Goal: Task Accomplishment & Management: Manage account settings

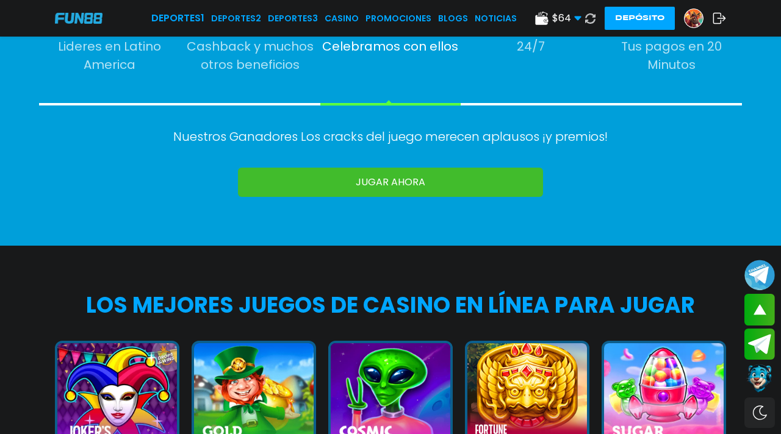
scroll to position [851, 0]
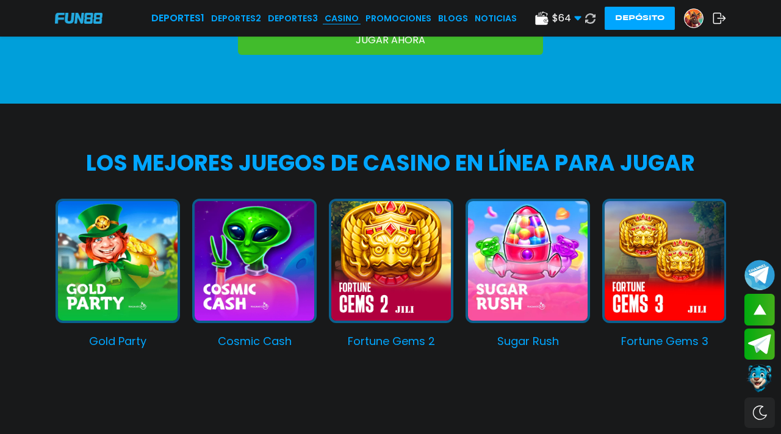
click at [354, 18] on link "CASINO" at bounding box center [341, 18] width 34 height 13
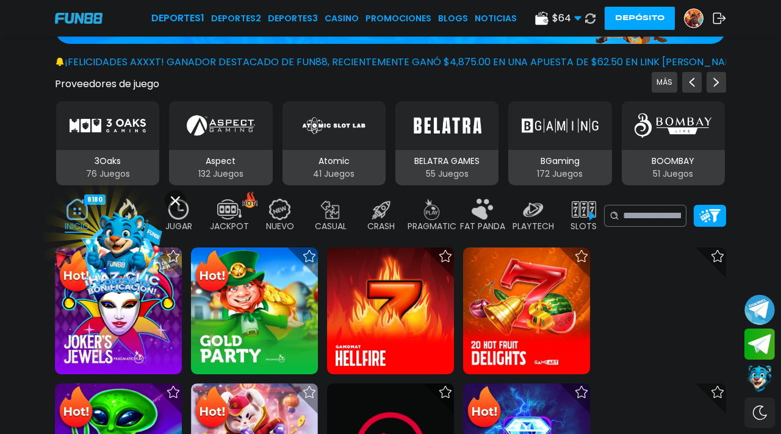
scroll to position [204, 0]
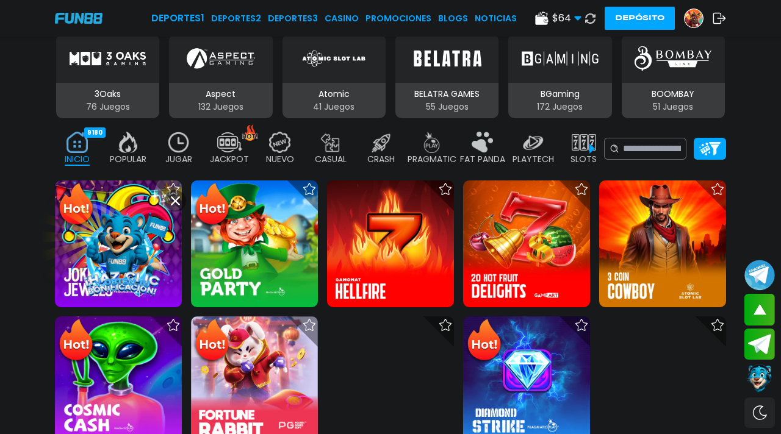
click at [177, 202] on icon at bounding box center [175, 200] width 9 height 9
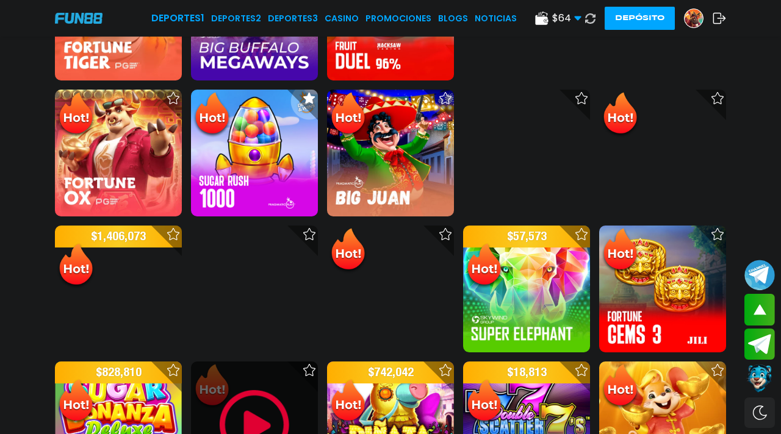
scroll to position [840, 0]
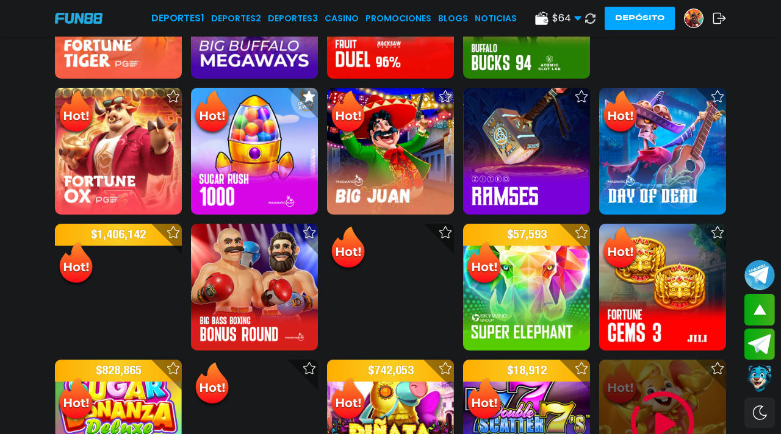
click at [673, 377] on img at bounding box center [662, 423] width 73 height 73
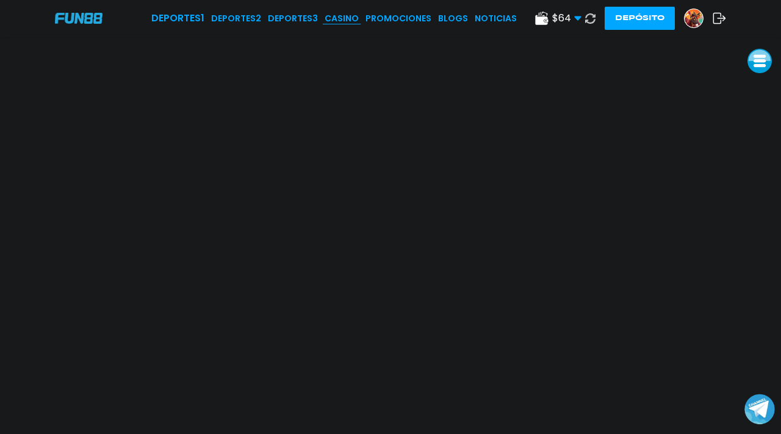
click at [353, 21] on link "CASINO" at bounding box center [341, 18] width 34 height 13
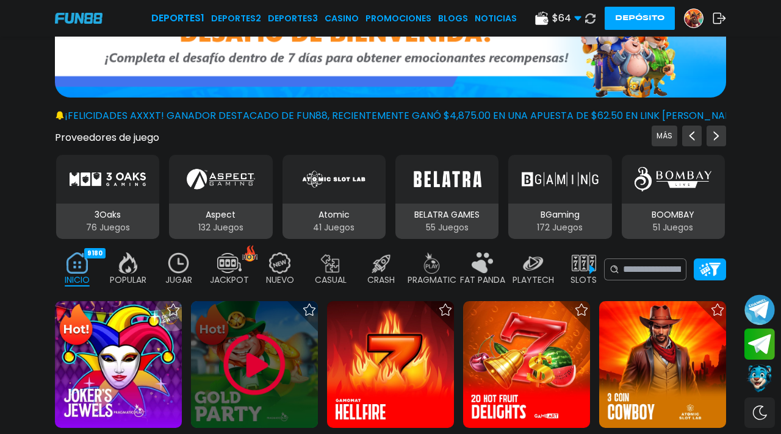
scroll to position [90, 0]
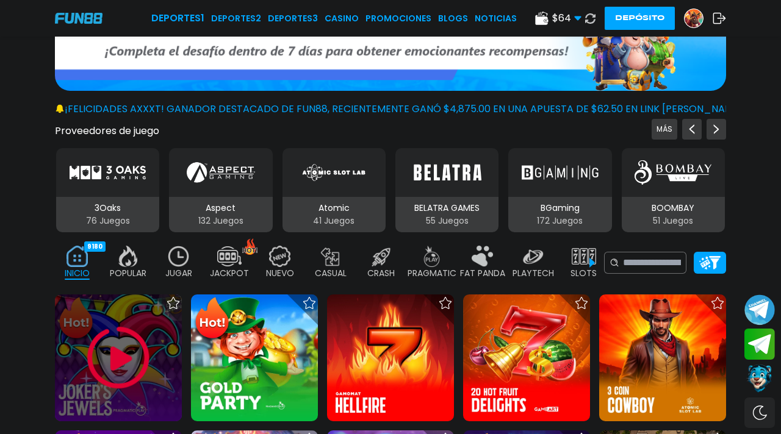
click at [108, 338] on img at bounding box center [118, 357] width 73 height 73
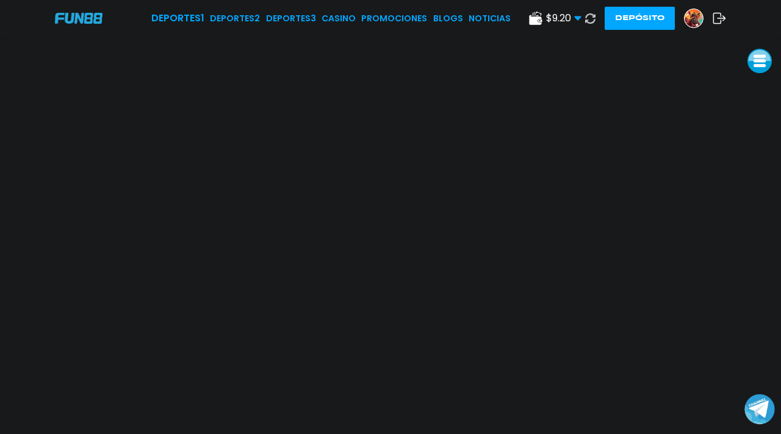
click at [691, 12] on img at bounding box center [693, 18] width 18 height 18
click at [346, 15] on link "CASINO" at bounding box center [338, 18] width 34 height 13
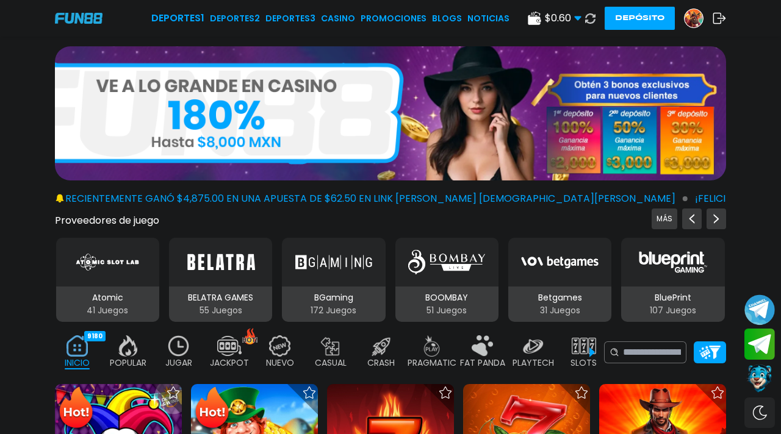
click at [168, 335] on img at bounding box center [178, 345] width 24 height 21
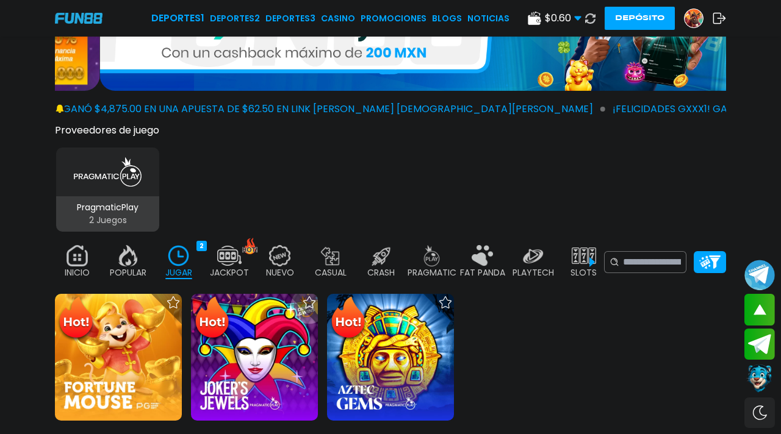
scroll to position [86, 0]
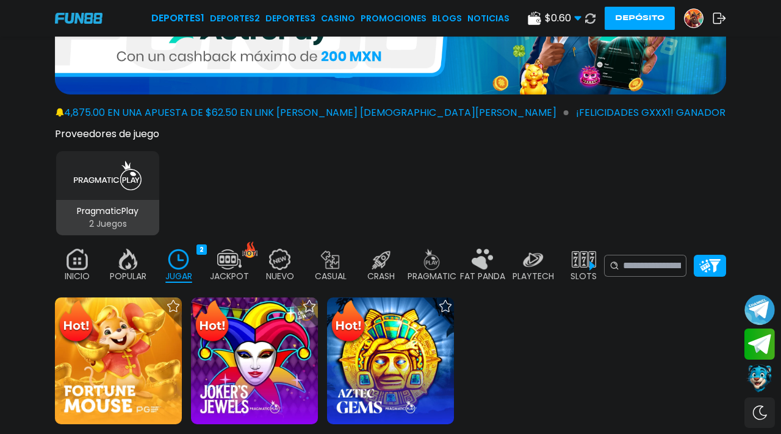
click at [125, 252] on img at bounding box center [128, 259] width 24 height 21
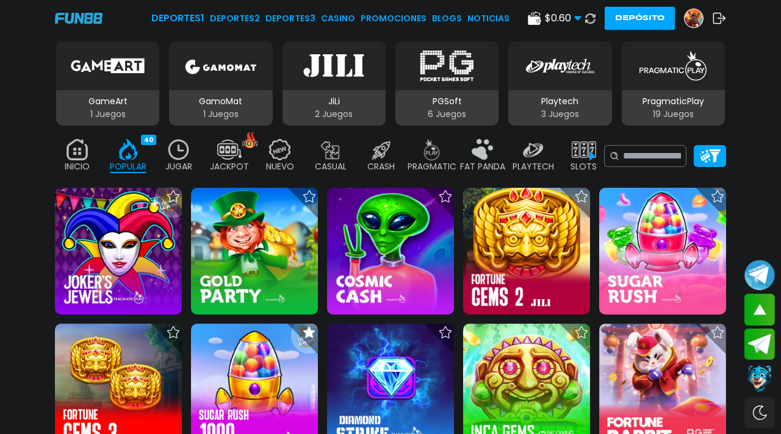
scroll to position [179, 0]
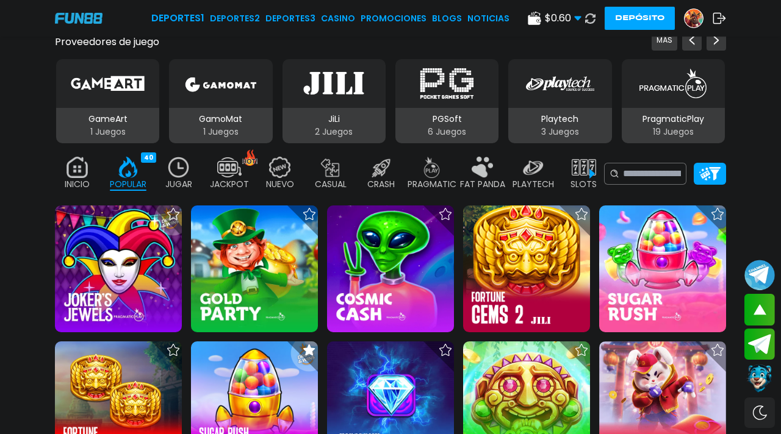
click at [71, 157] on img at bounding box center [77, 167] width 24 height 21
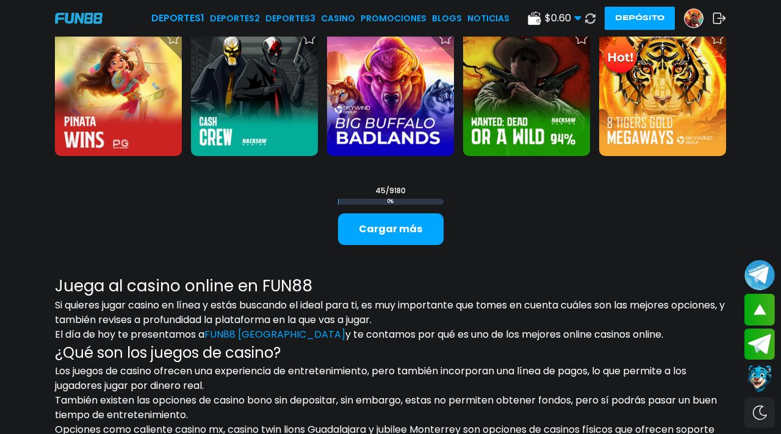
scroll to position [1453, 0]
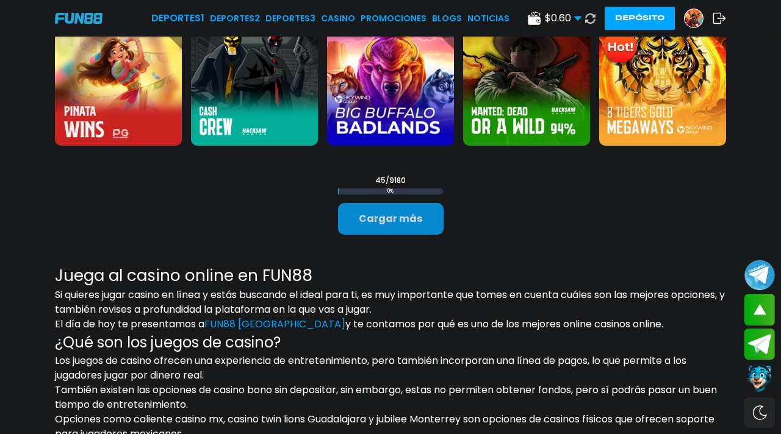
click at [375, 210] on button "Cargar más" at bounding box center [390, 219] width 105 height 32
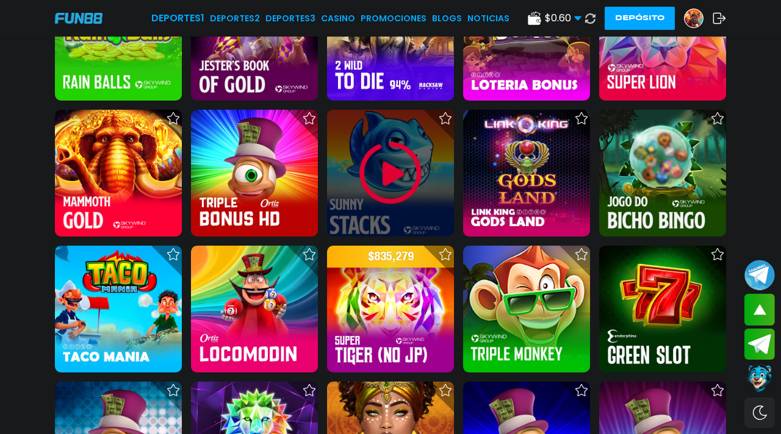
scroll to position [1777, 0]
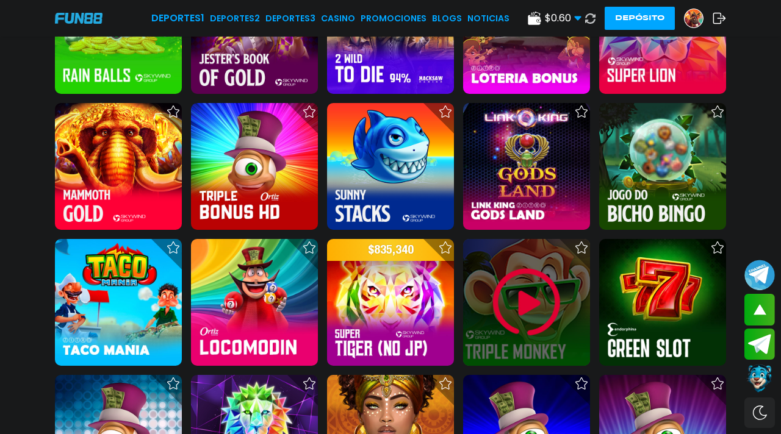
click at [533, 278] on img at bounding box center [526, 302] width 73 height 73
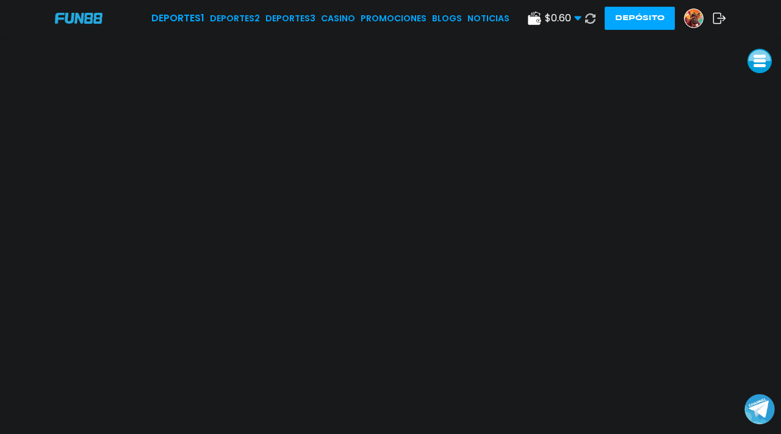
click at [595, 18] on icon at bounding box center [590, 18] width 10 height 10
click at [692, 21] on img at bounding box center [693, 18] width 18 height 18
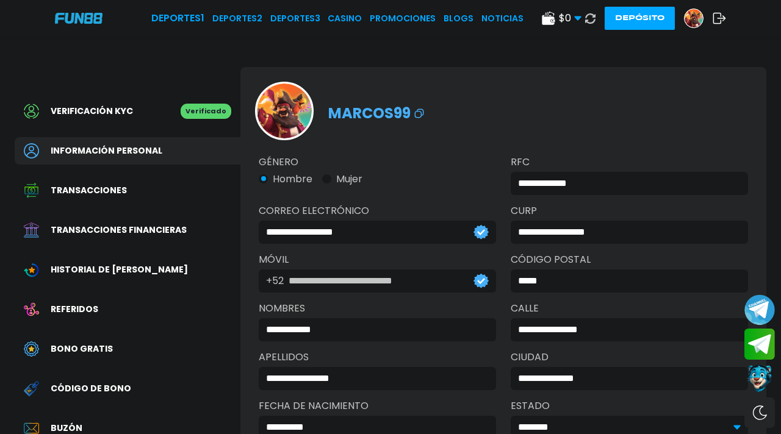
click at [72, 303] on span "Referidos" at bounding box center [75, 309] width 48 height 13
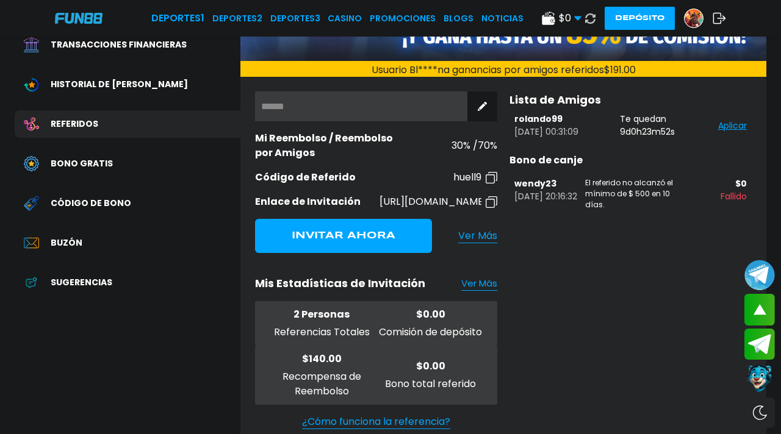
scroll to position [186, 0]
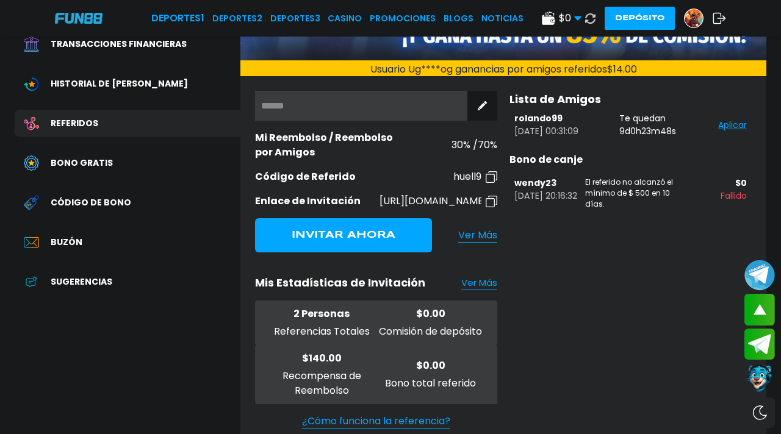
click at [474, 235] on span "Ver Más" at bounding box center [477, 235] width 39 height 14
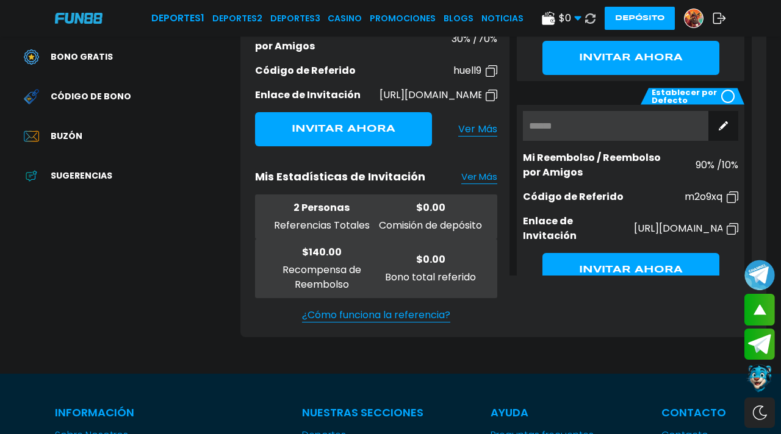
scroll to position [294, 0]
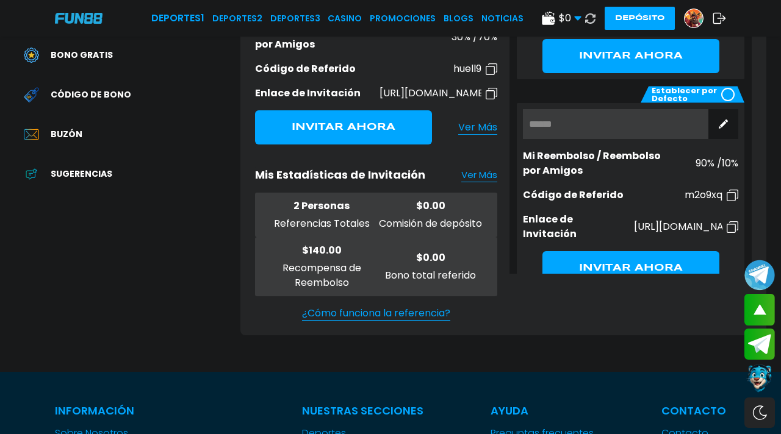
click at [724, 92] on icon at bounding box center [727, 94] width 7 height 5
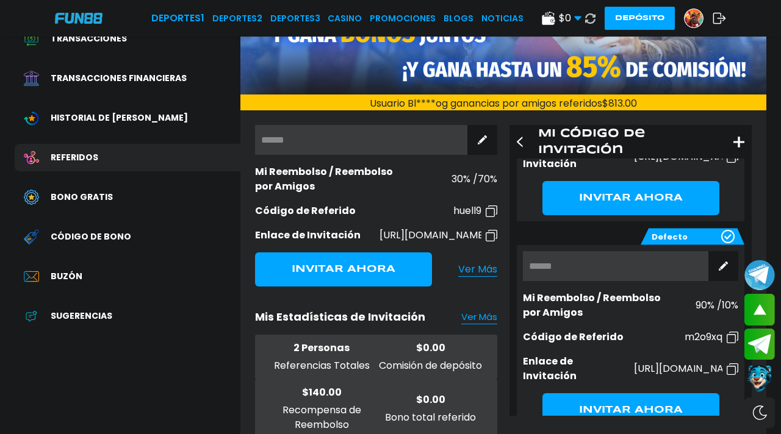
scroll to position [146, 0]
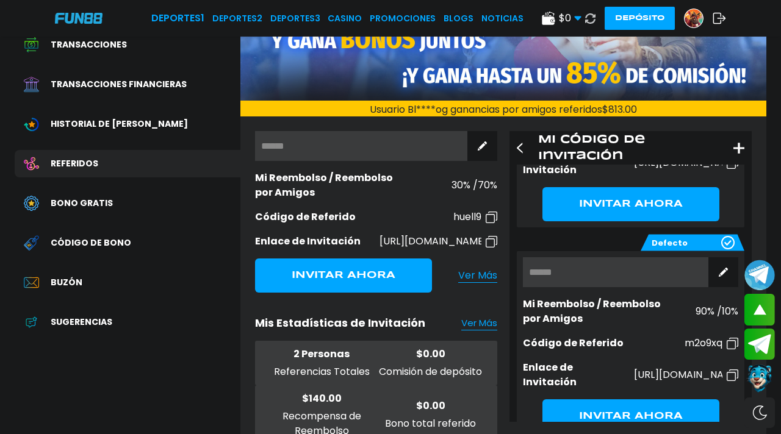
click at [71, 237] on span "Código de bono" at bounding box center [91, 243] width 80 height 13
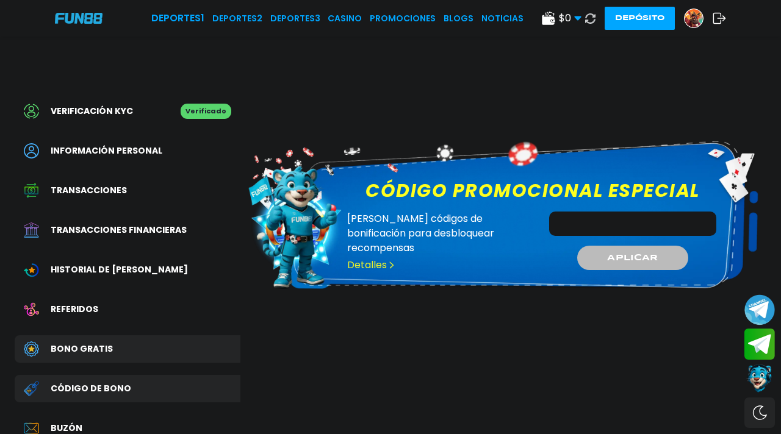
click at [598, 215] on input "Código promocional especial" at bounding box center [632, 224] width 167 height 24
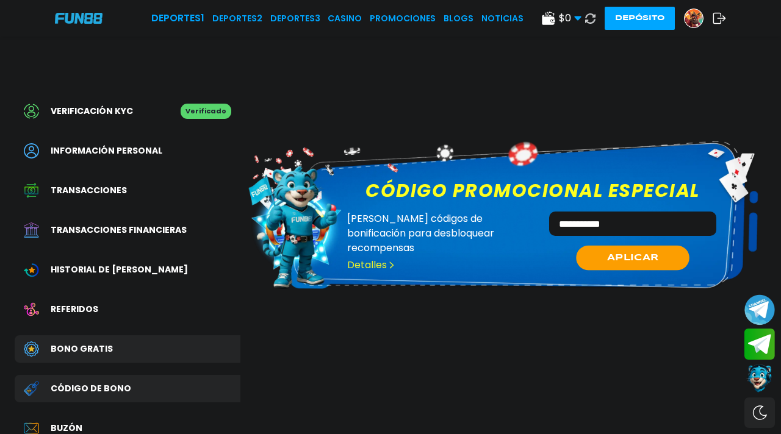
click at [680, 246] on button "APLICAR" at bounding box center [632, 258] width 113 height 25
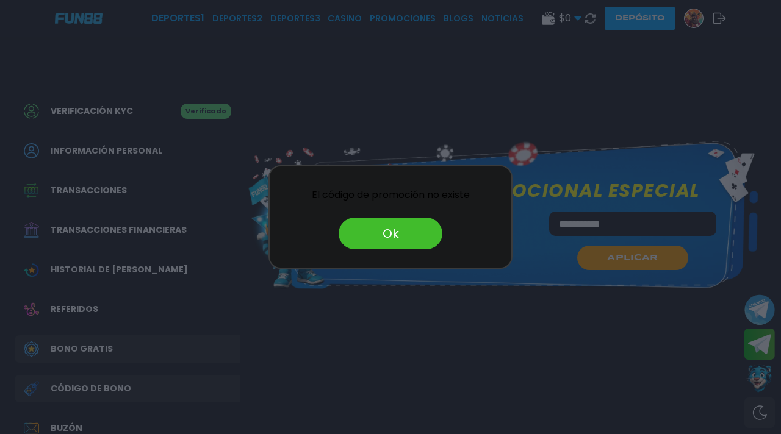
click at [391, 221] on button "Ok" at bounding box center [390, 234] width 104 height 32
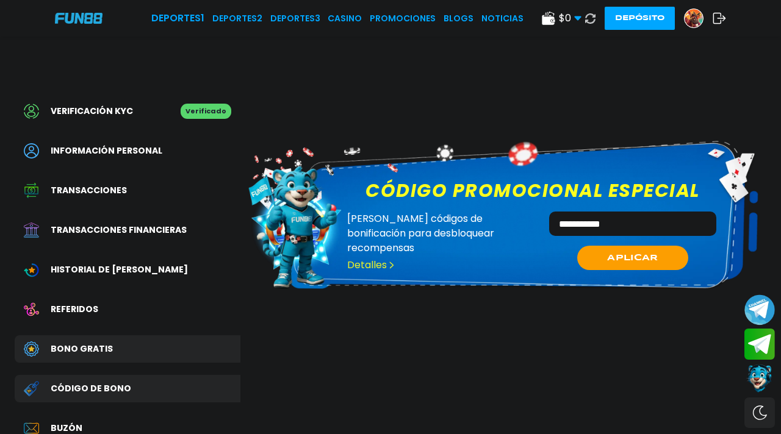
click at [674, 215] on input "**********" at bounding box center [632, 224] width 167 height 24
click at [653, 246] on button "APLICAR" at bounding box center [632, 258] width 113 height 25
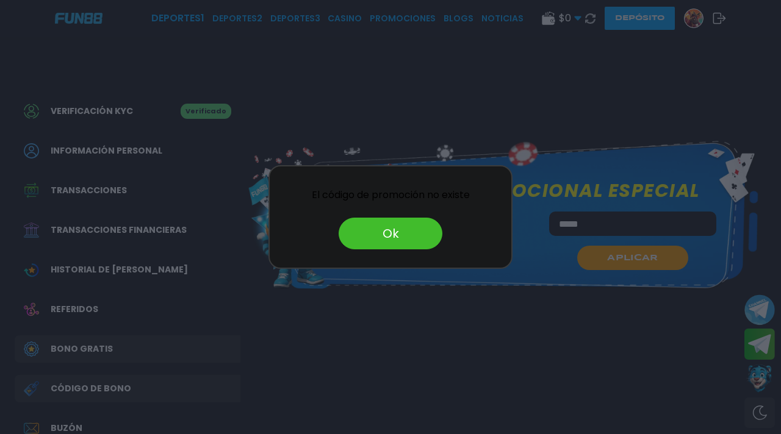
click at [374, 223] on button "Ok" at bounding box center [390, 234] width 104 height 32
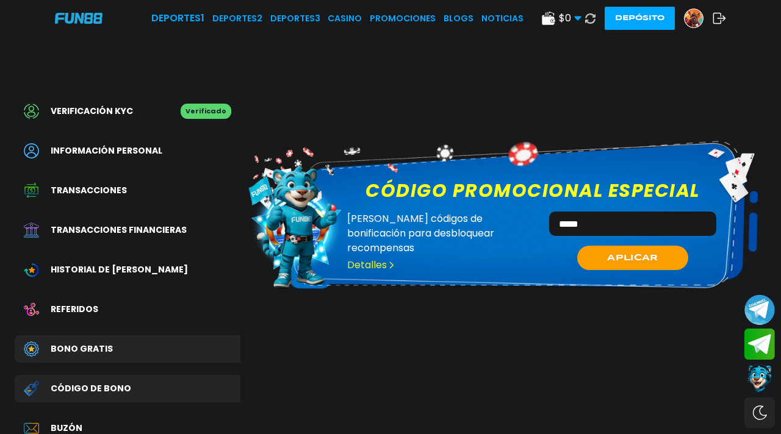
click at [701, 214] on input "*****" at bounding box center [632, 224] width 167 height 24
type input "*"
click at [653, 232] on div "******** APLICAR" at bounding box center [632, 247] width 185 height 71
click at [645, 251] on span "APLICAR" at bounding box center [632, 257] width 52 height 13
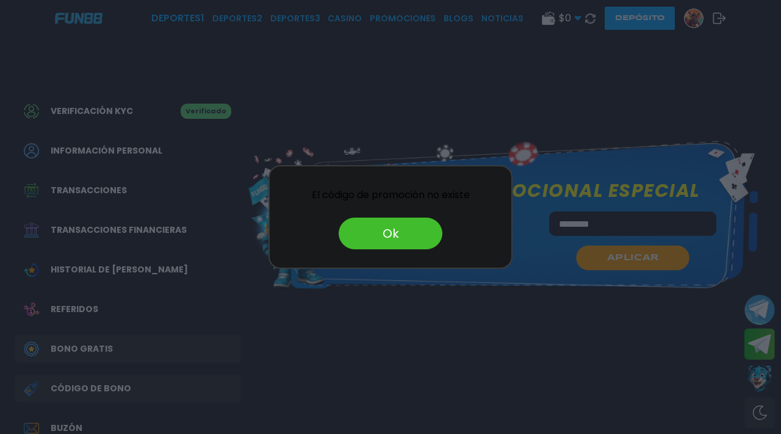
click at [381, 224] on button "Ok" at bounding box center [390, 234] width 104 height 32
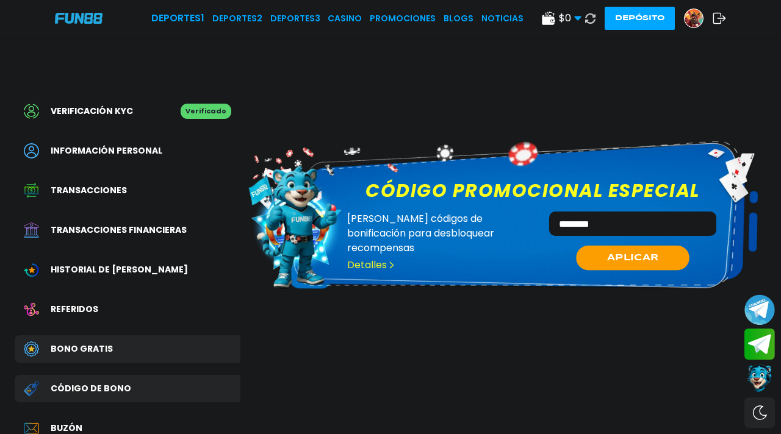
click at [621, 216] on input "********" at bounding box center [632, 224] width 167 height 24
type input "*"
click at [583, 215] on input "**********" at bounding box center [632, 224] width 167 height 24
type input "**********"
click at [627, 251] on span "APLICAR" at bounding box center [632, 257] width 52 height 13
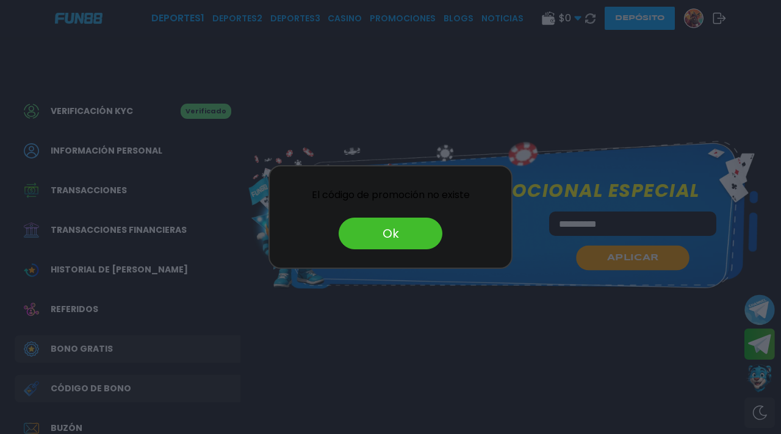
click at [350, 222] on button "Ok" at bounding box center [390, 234] width 104 height 32
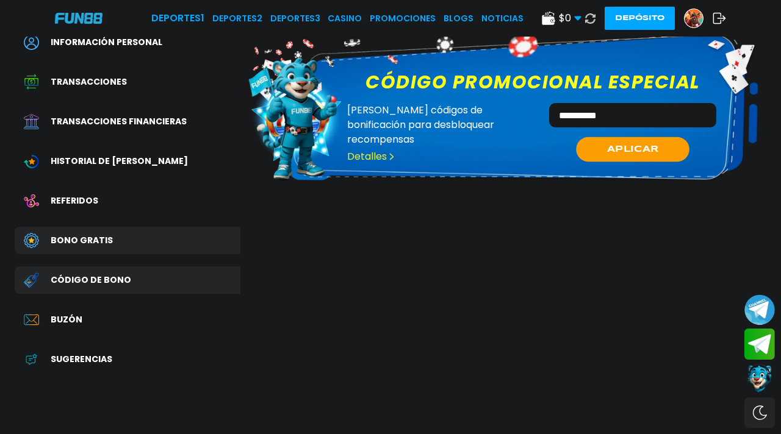
scroll to position [149, 0]
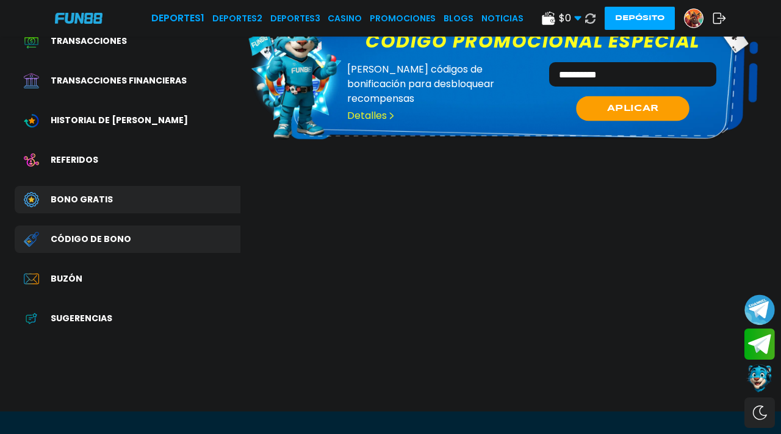
click at [84, 187] on div "Bono Gratis" at bounding box center [128, 199] width 226 height 27
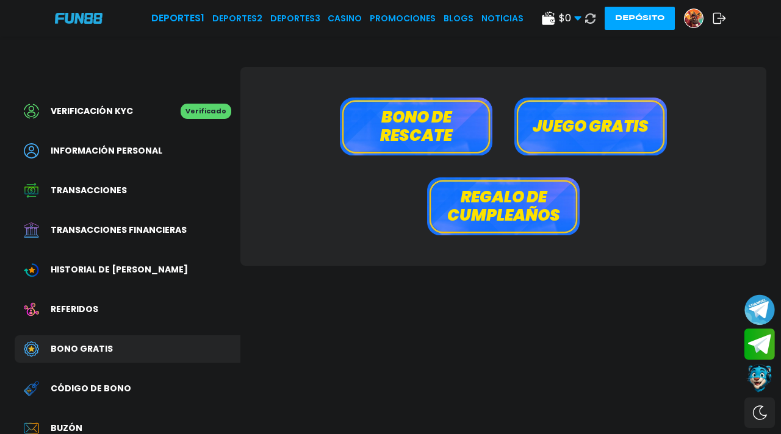
click at [477, 132] on button "Bono de rescate" at bounding box center [416, 127] width 152 height 58
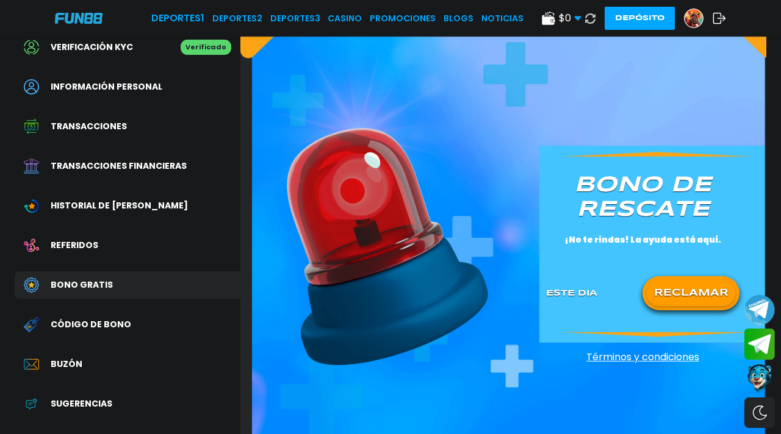
scroll to position [135, 0]
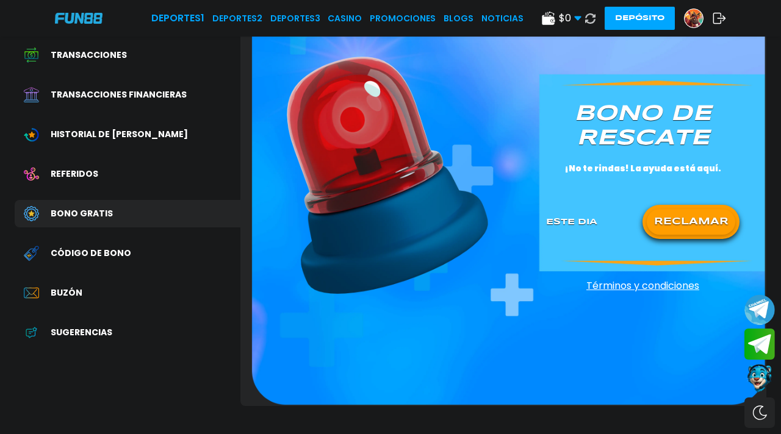
click at [680, 229] on button "RECLAMAR" at bounding box center [690, 222] width 88 height 26
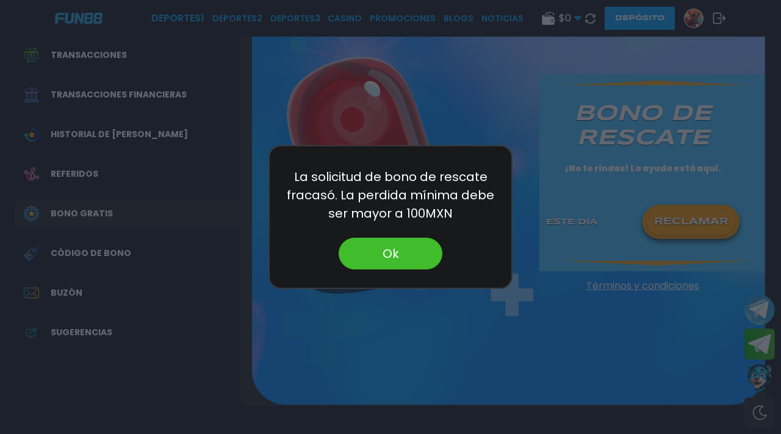
click at [399, 261] on button "Ok" at bounding box center [390, 254] width 104 height 32
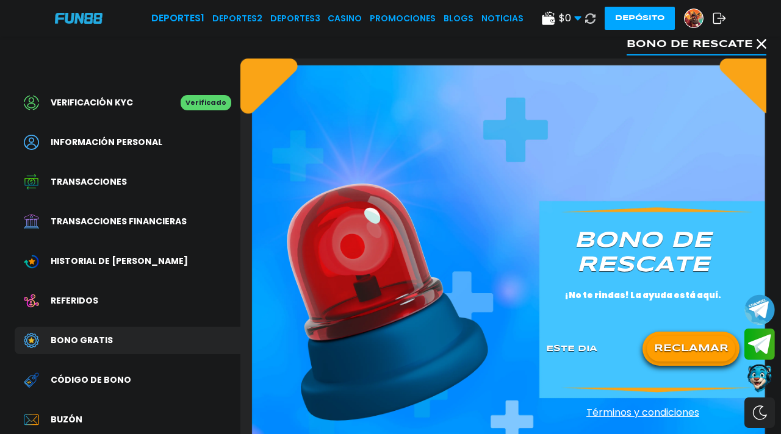
scroll to position [0, 0]
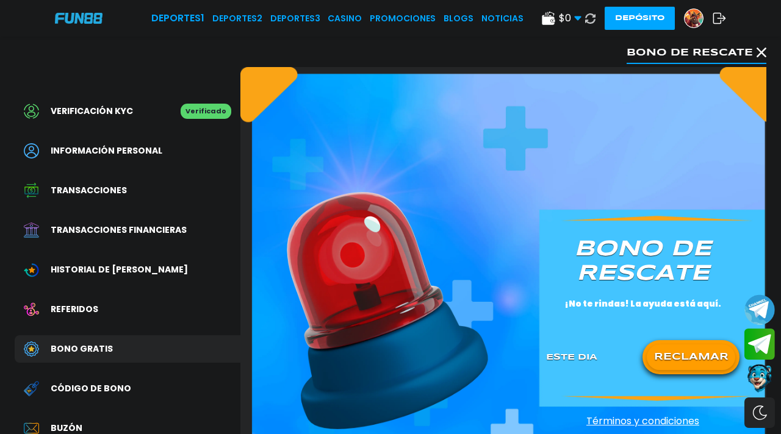
click at [734, 56] on icon at bounding box center [761, 53] width 10 height 10
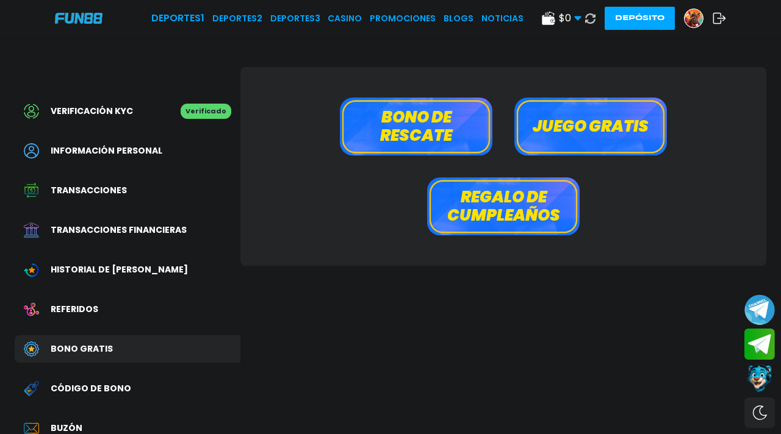
click at [660, 117] on button "Juego gratis" at bounding box center [590, 127] width 152 height 58
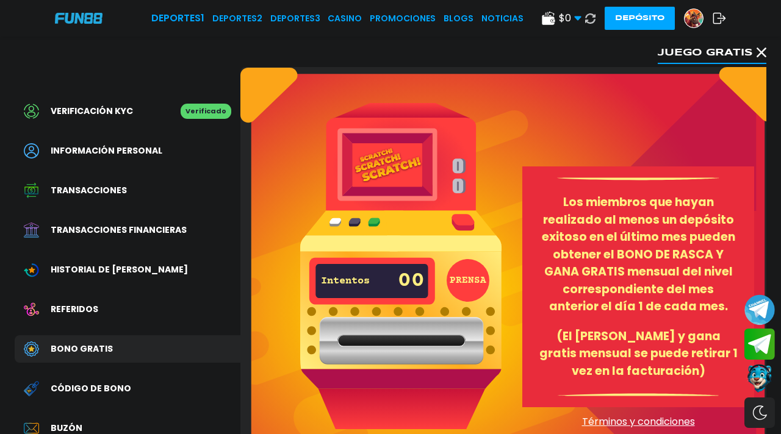
click at [462, 279] on button "PRENSA" at bounding box center [467, 280] width 43 height 43
click at [720, 19] on icon at bounding box center [718, 18] width 13 height 12
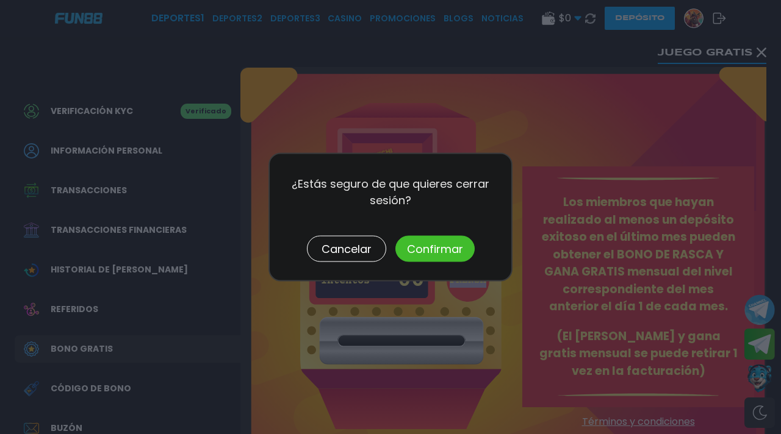
click at [440, 249] on button "Confirmar" at bounding box center [434, 249] width 79 height 26
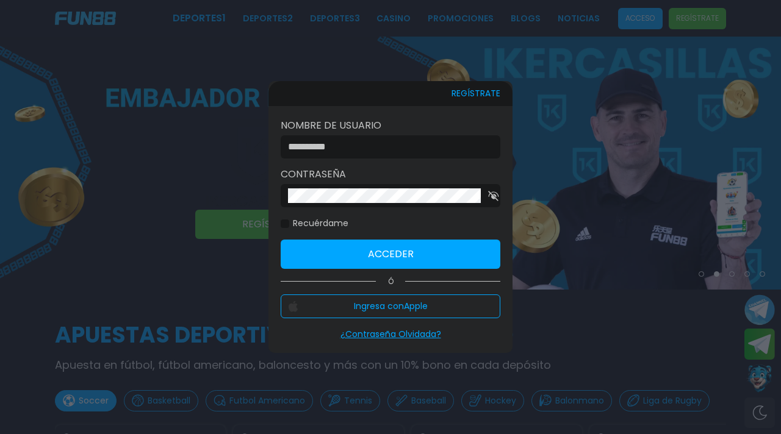
click at [636, 23] on div at bounding box center [390, 217] width 781 height 434
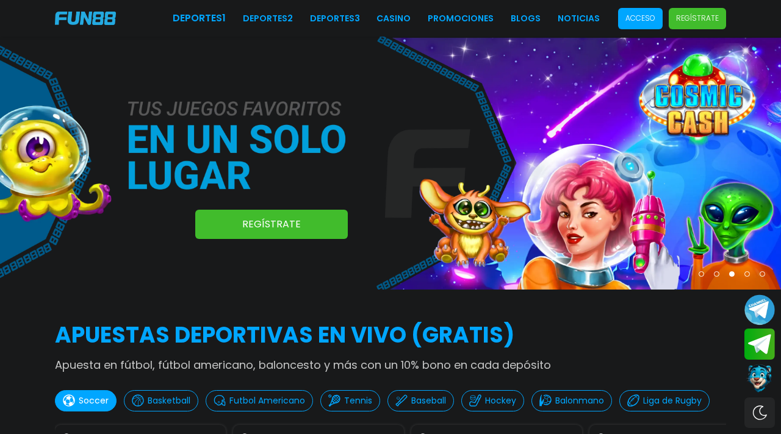
click at [654, 23] on p "Acceso" at bounding box center [640, 18] width 30 height 11
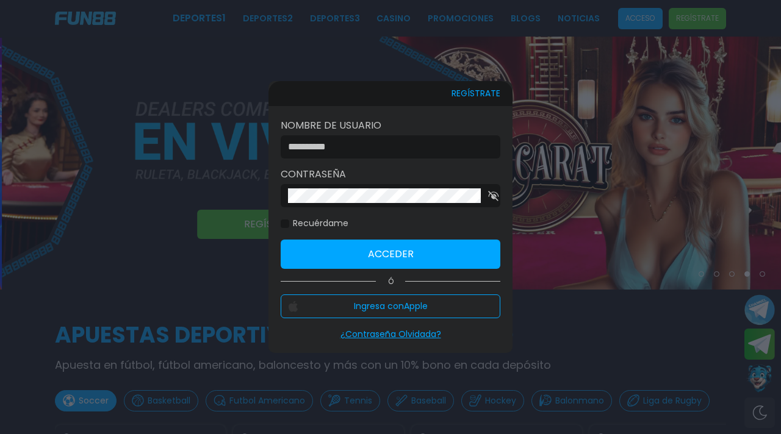
click at [337, 154] on input at bounding box center [387, 147] width 198 height 15
type input "*******"
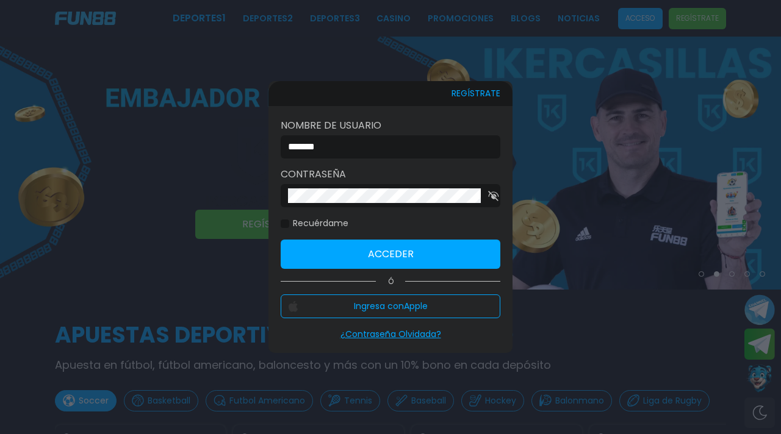
click at [490, 198] on use "button" at bounding box center [493, 196] width 10 height 10
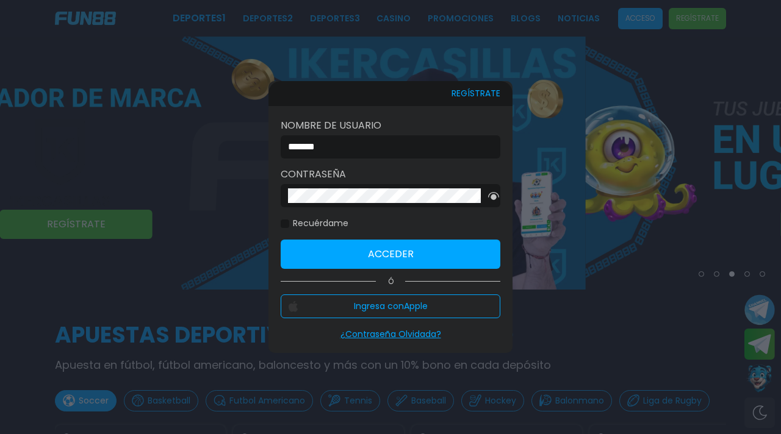
click at [443, 252] on button "Acceder" at bounding box center [390, 254] width 220 height 29
